Goal: Unclear

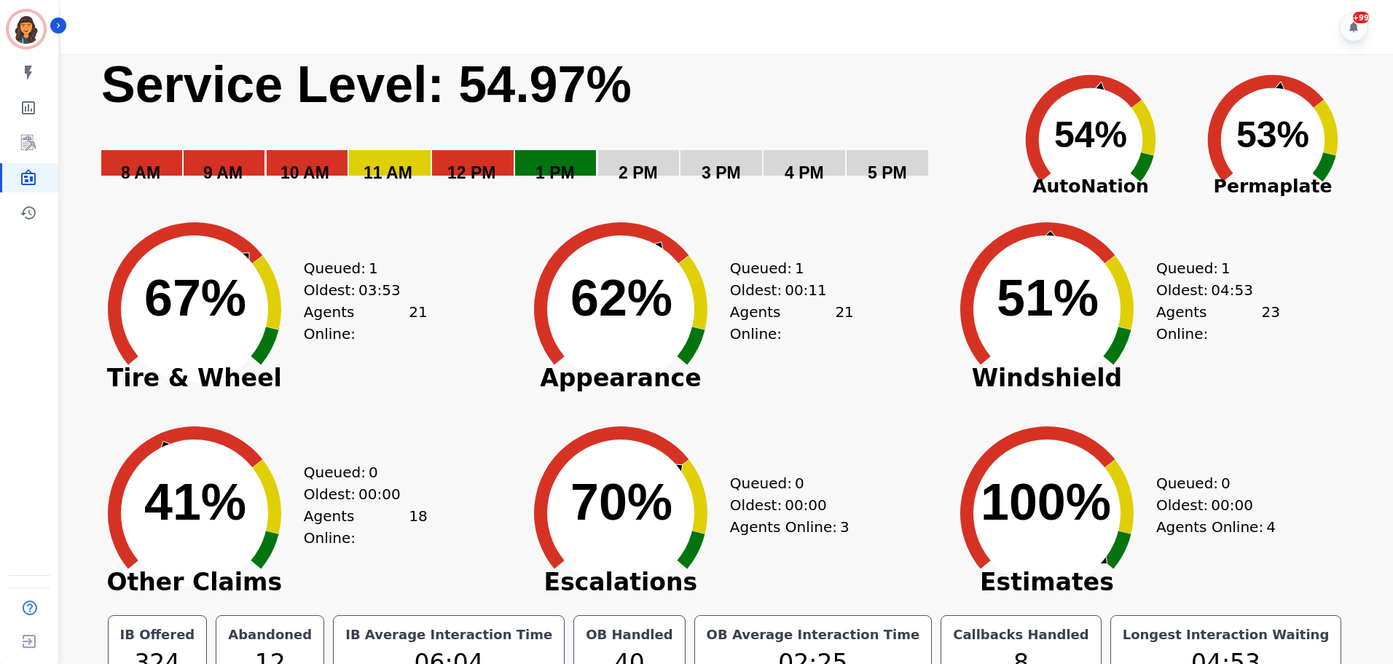
scroll to position [33, 0]
